Goal: Find specific page/section: Find specific page/section

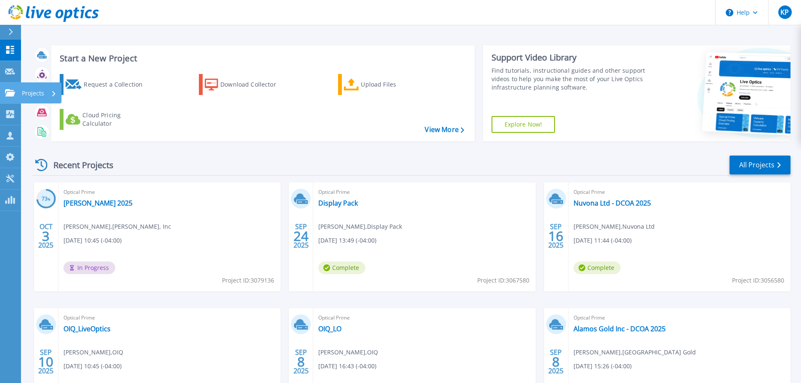
click at [8, 98] on link "Projects Projects" at bounding box center [10, 92] width 21 height 21
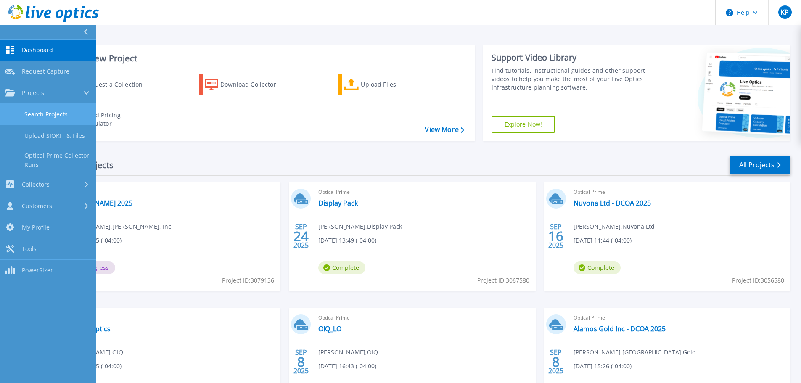
click at [44, 111] on link "Search Projects" at bounding box center [48, 114] width 96 height 21
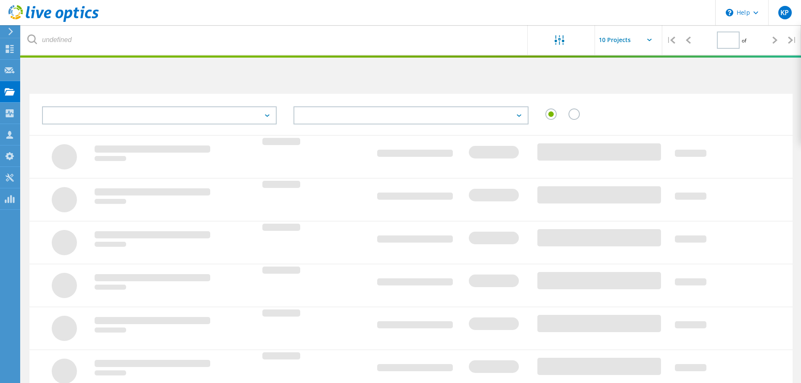
type input "1"
